Goal: Navigation & Orientation: Find specific page/section

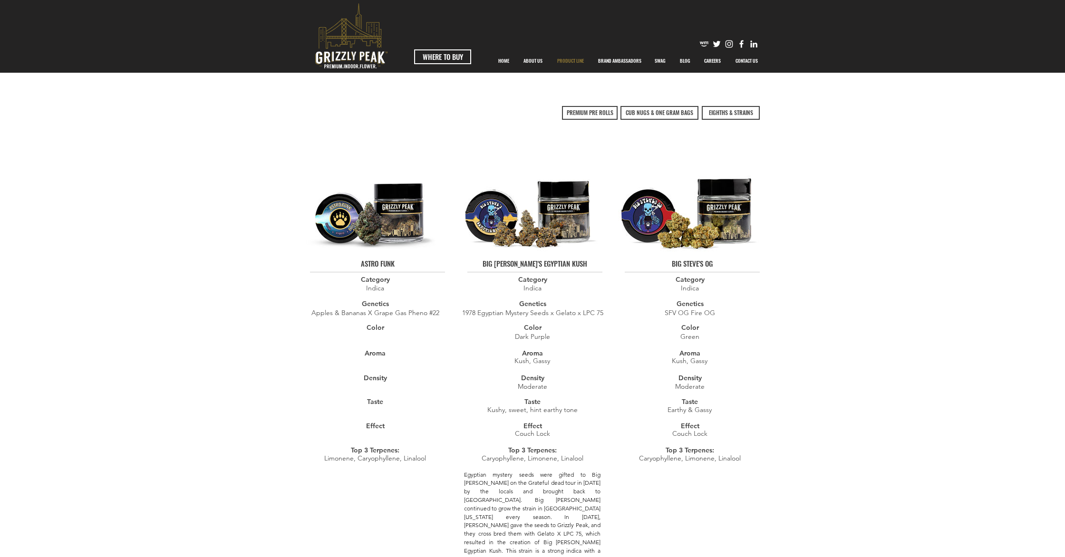
scroll to position [18, 0]
click at [596, 112] on span "PREMIUM PRE ROLLS" at bounding box center [590, 113] width 47 height 8
